Goal: Go to known website: Access a specific website the user already knows

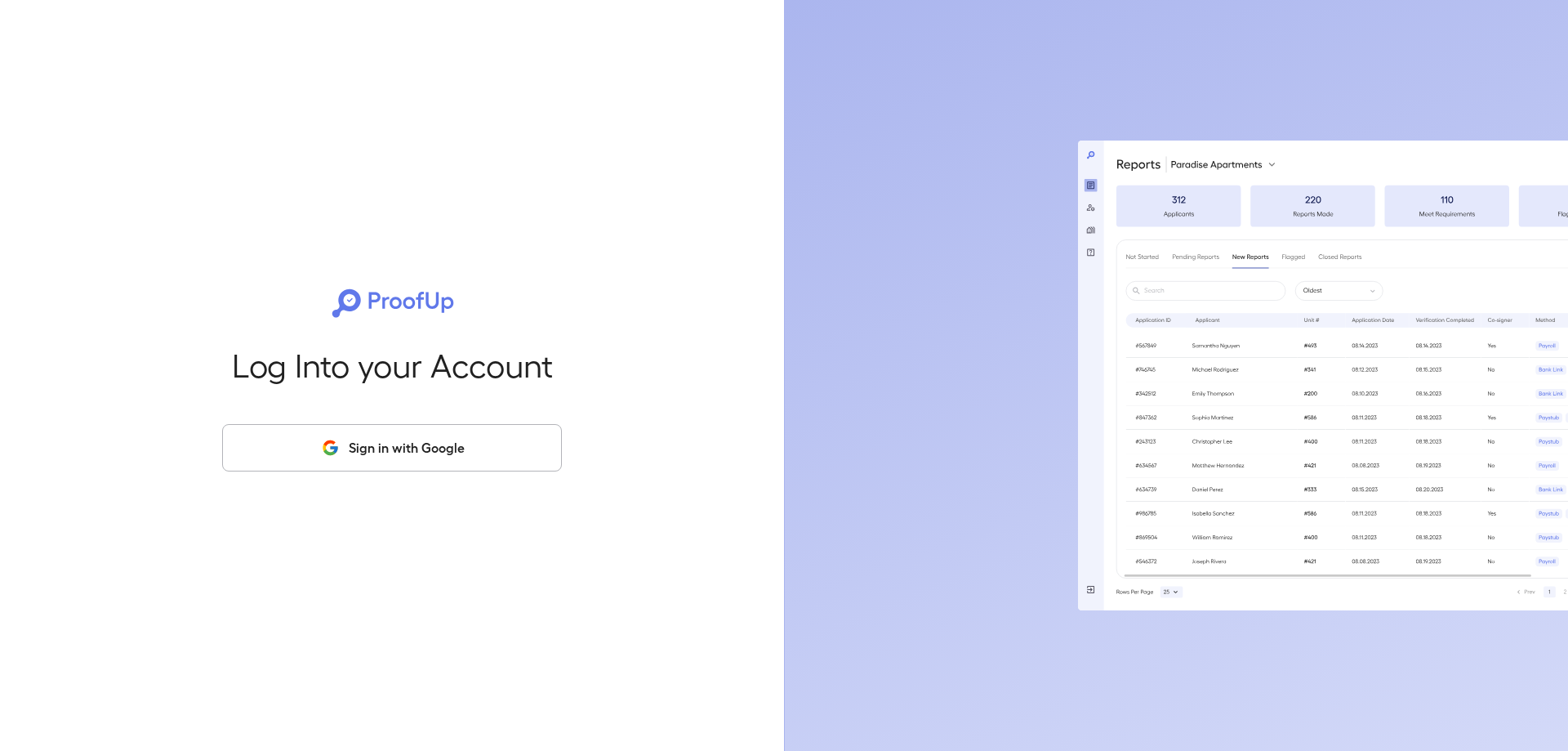
click at [346, 440] on button "Sign in with Google" at bounding box center [392, 448] width 340 height 48
